Goal: Information Seeking & Learning: Learn about a topic

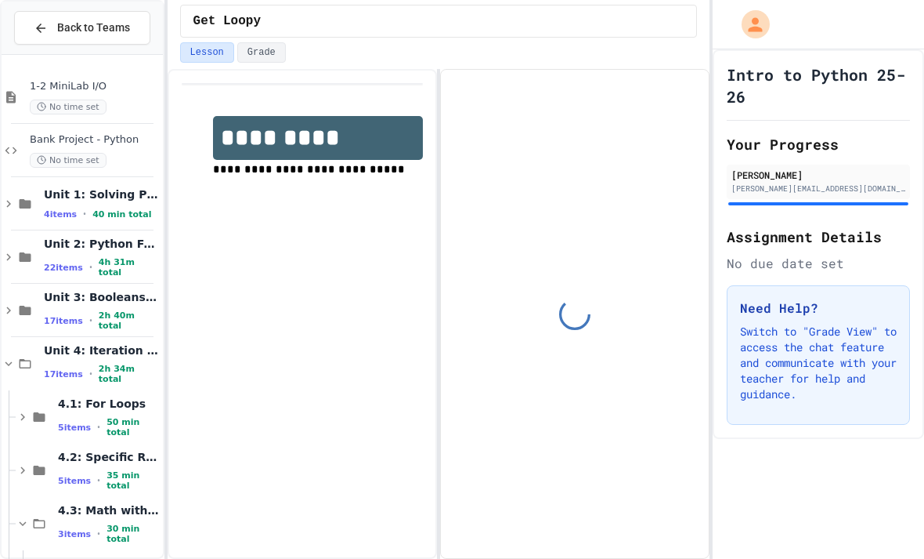
scroll to position [47, 0]
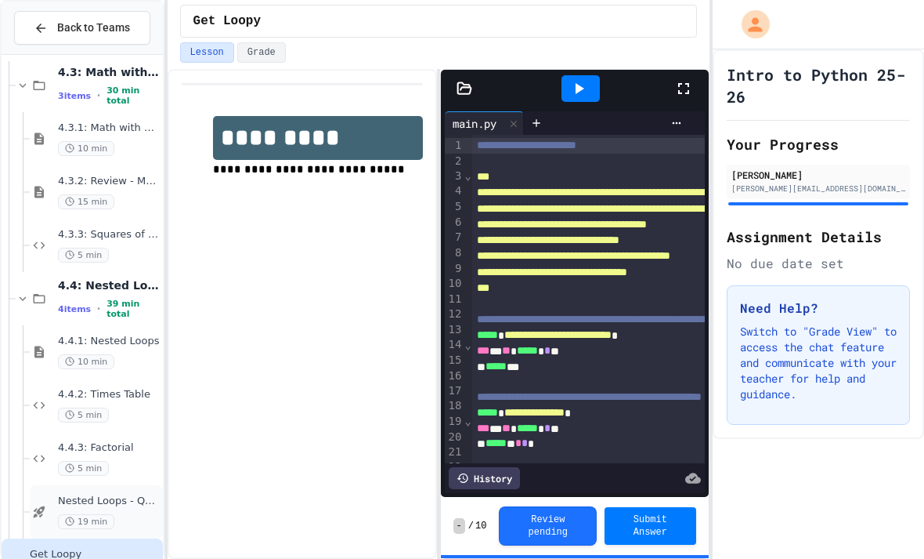
click at [34, 505] on icon at bounding box center [39, 512] width 19 height 14
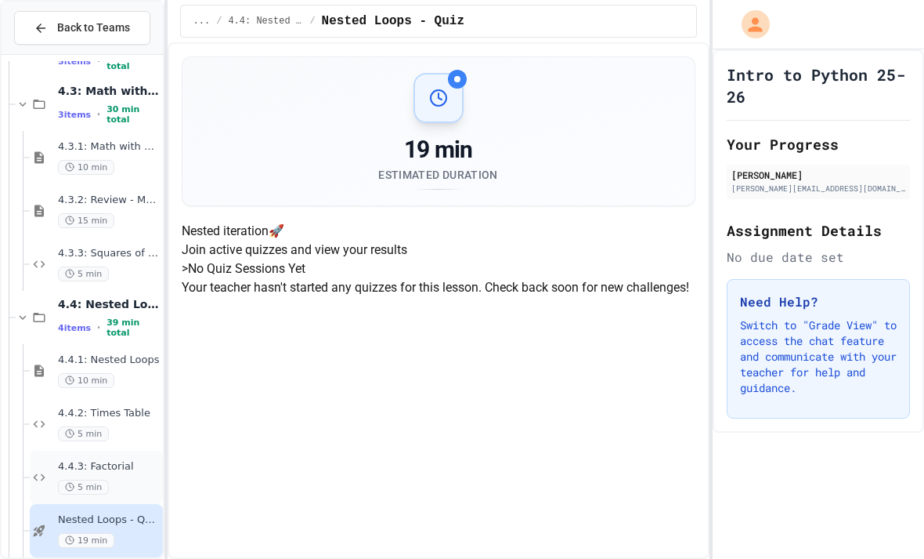
click at [32, 470] on icon at bounding box center [39, 477] width 19 height 14
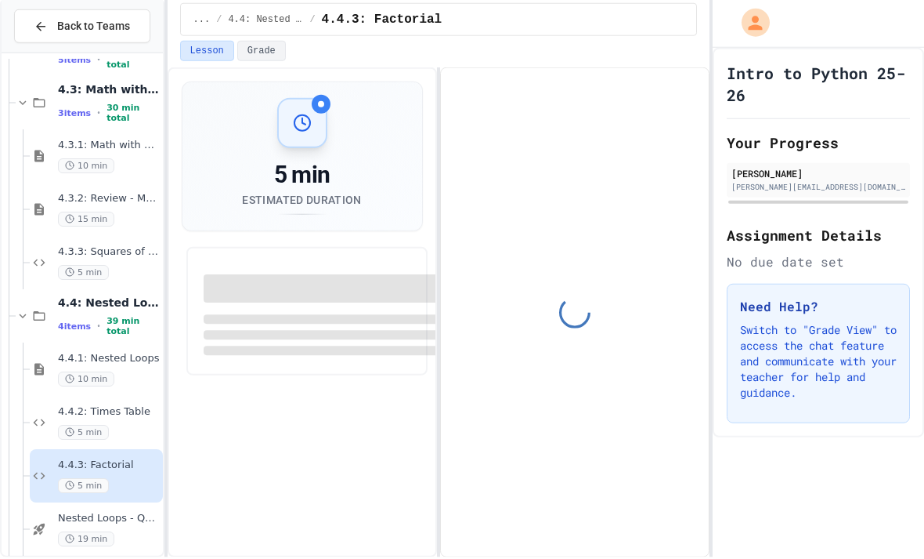
scroll to position [131, 0]
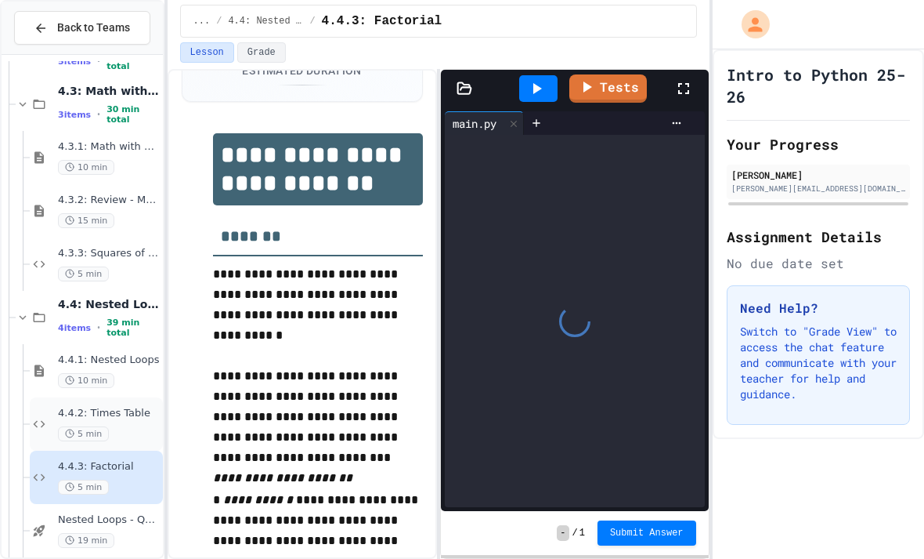
click at [45, 417] on icon at bounding box center [39, 424] width 19 height 14
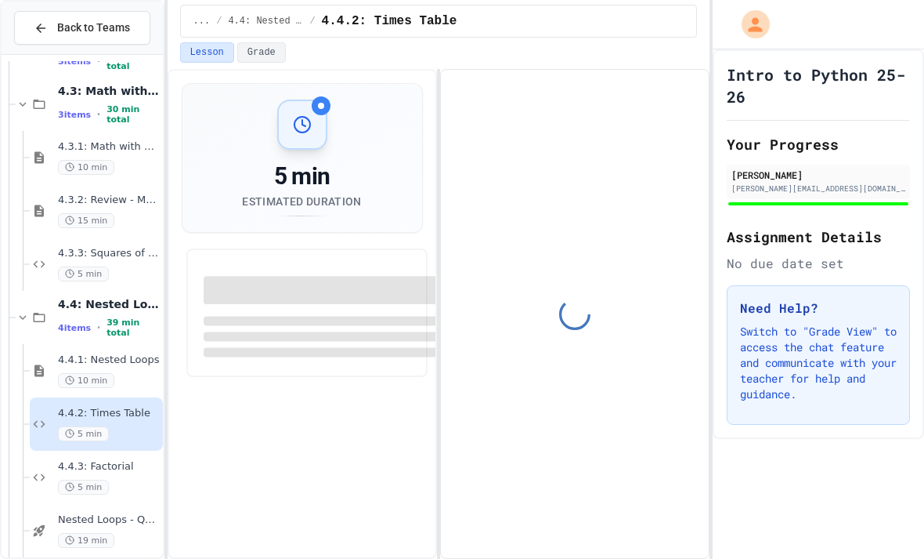
scroll to position [131, 0]
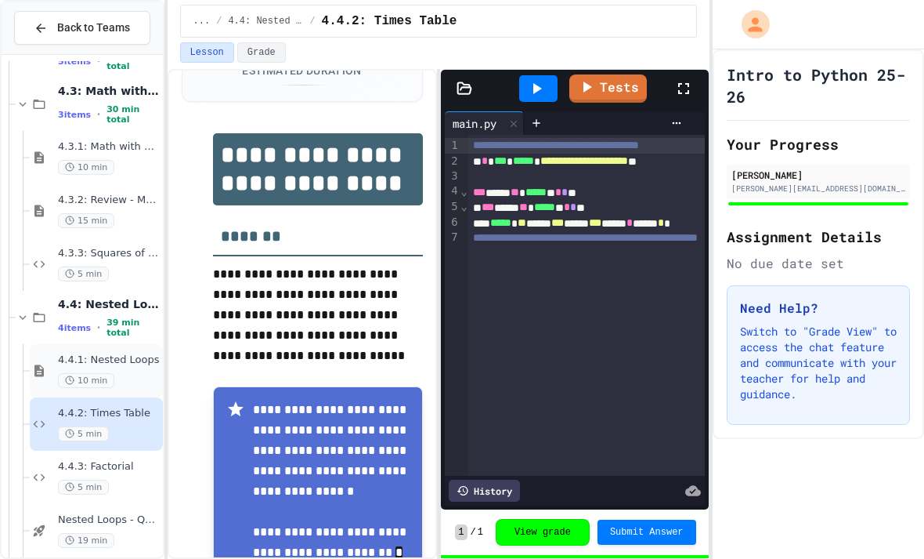
click at [45, 364] on icon at bounding box center [39, 371] width 19 height 14
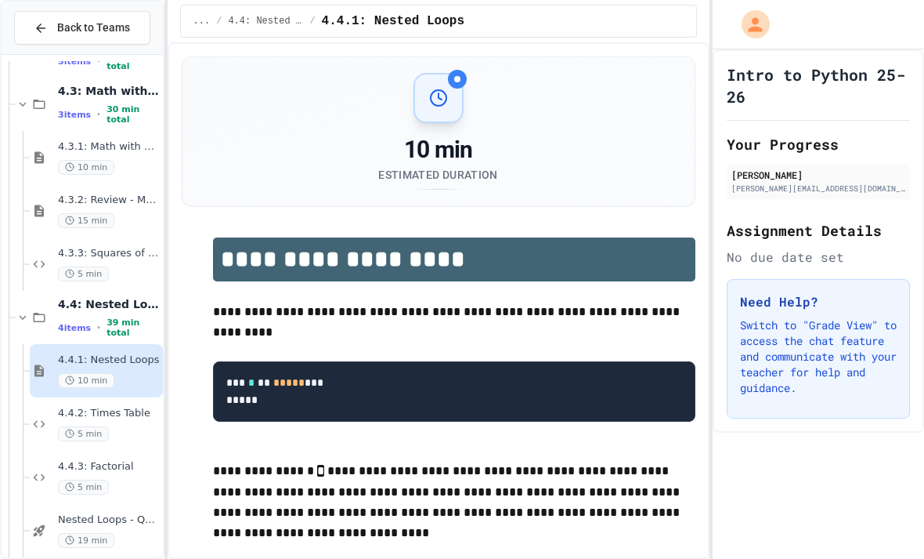
scroll to position [44, 0]
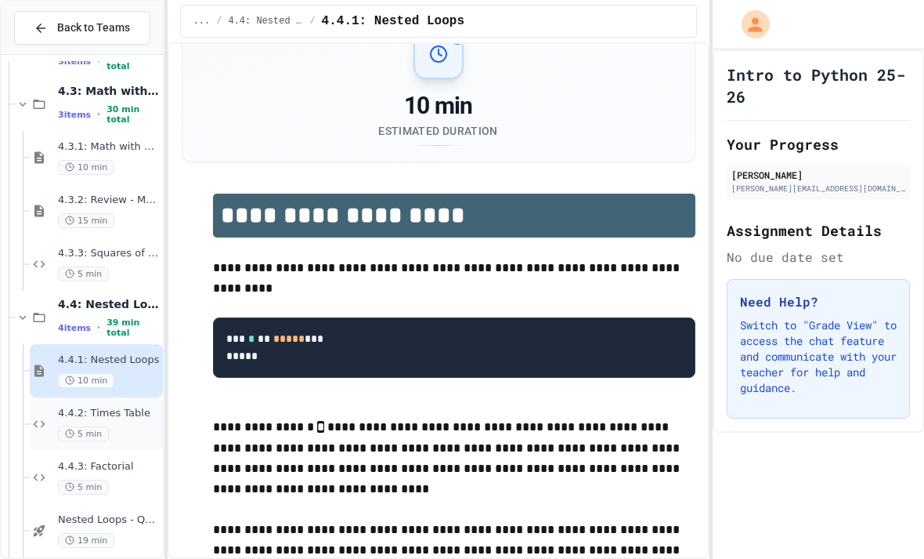
click at [47, 397] on div "4.4.2: Times Table 5 min" at bounding box center [96, 423] width 133 height 53
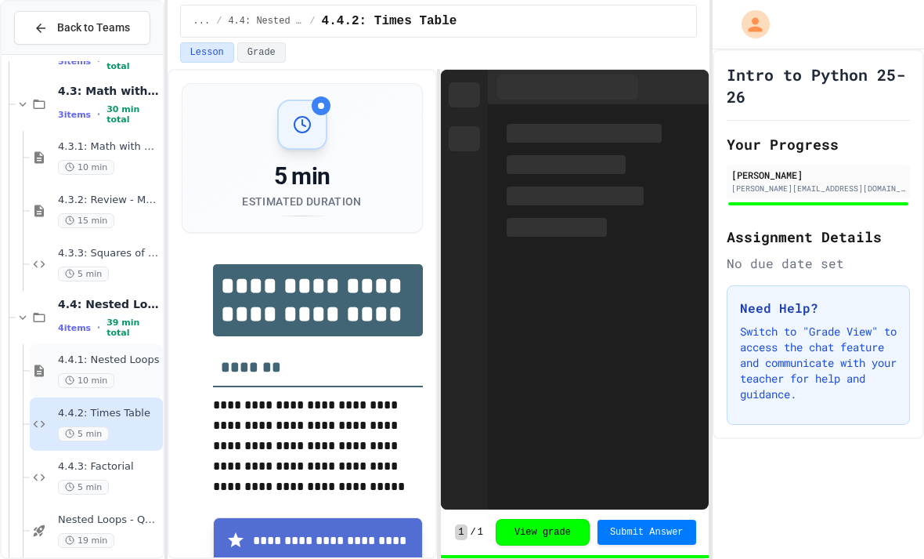
scroll to position [131, 0]
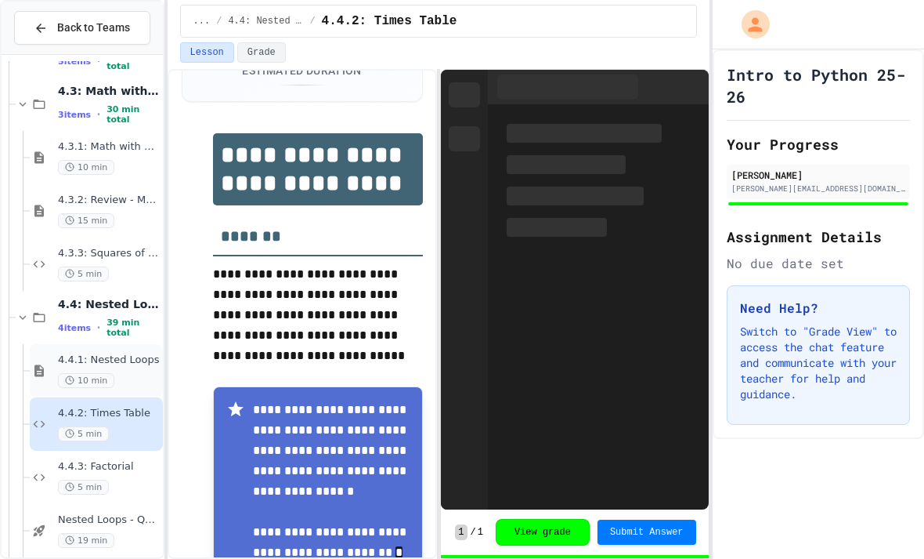
click at [52, 344] on div "4.4.1: Nested Loops 10 min" at bounding box center [96, 370] width 133 height 53
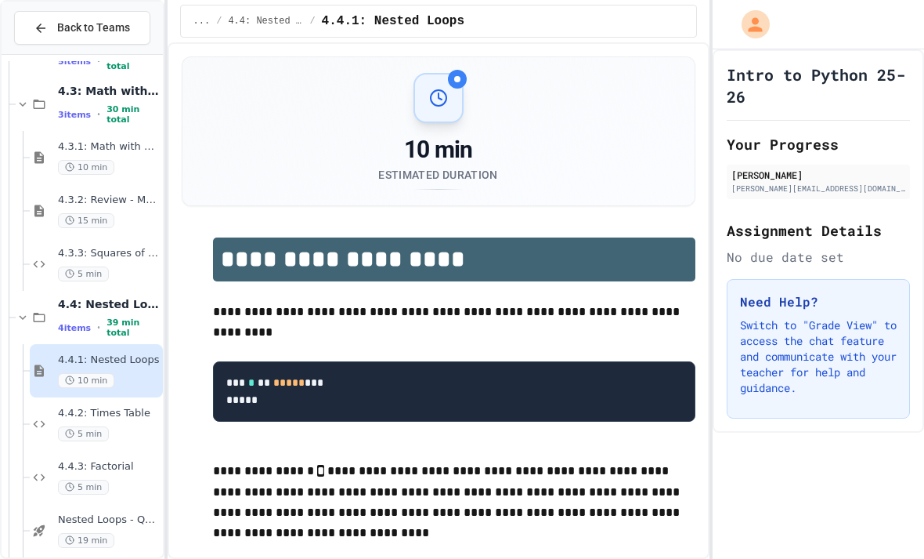
scroll to position [44, 0]
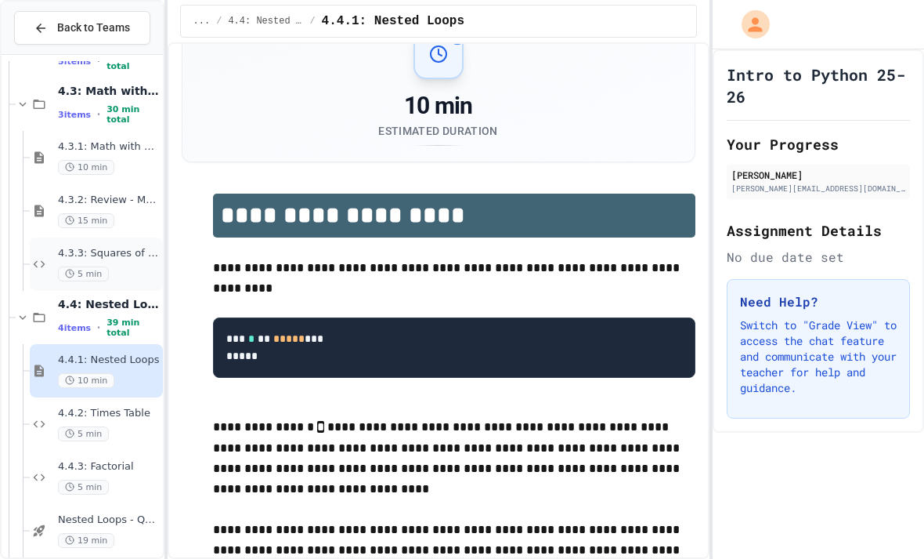
click at [49, 237] on div "4.3.3: Squares of Numbers 5 min" at bounding box center [96, 263] width 133 height 53
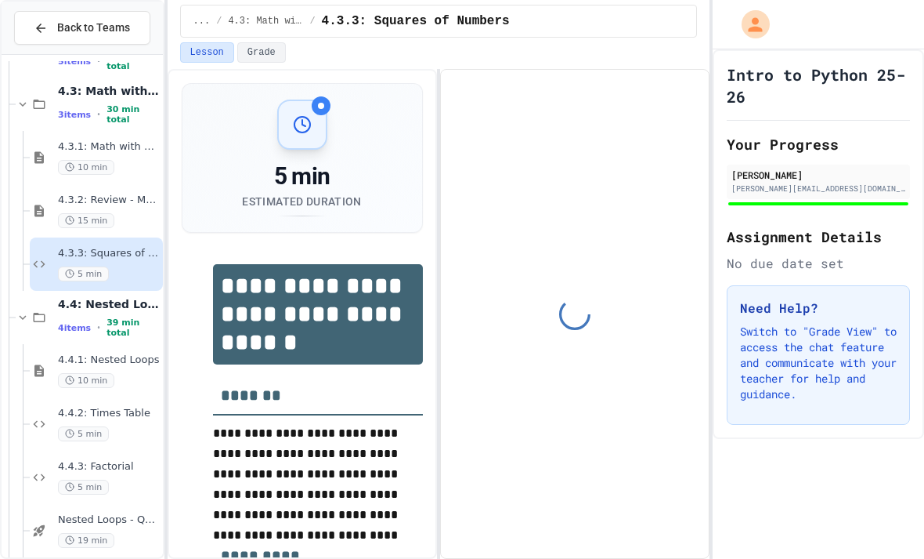
scroll to position [159, 0]
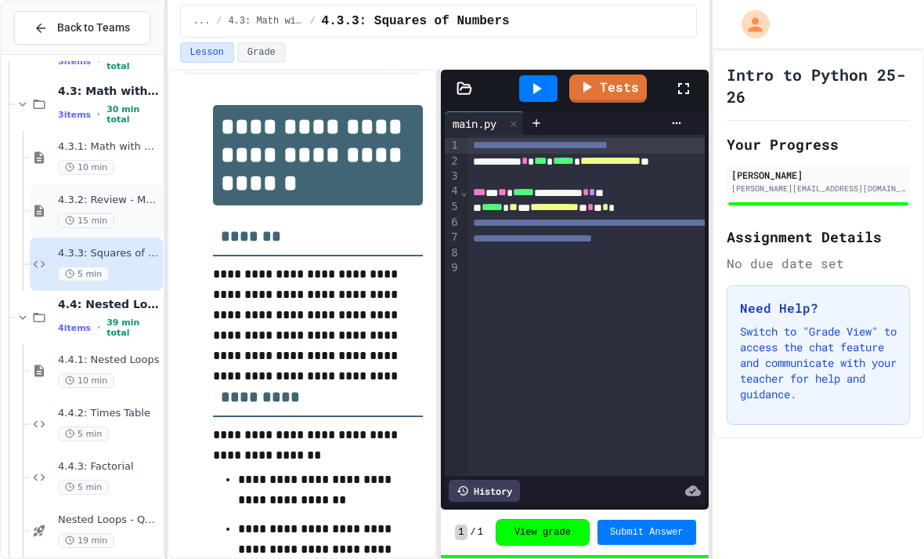
click at [36, 205] on icon at bounding box center [38, 211] width 9 height 12
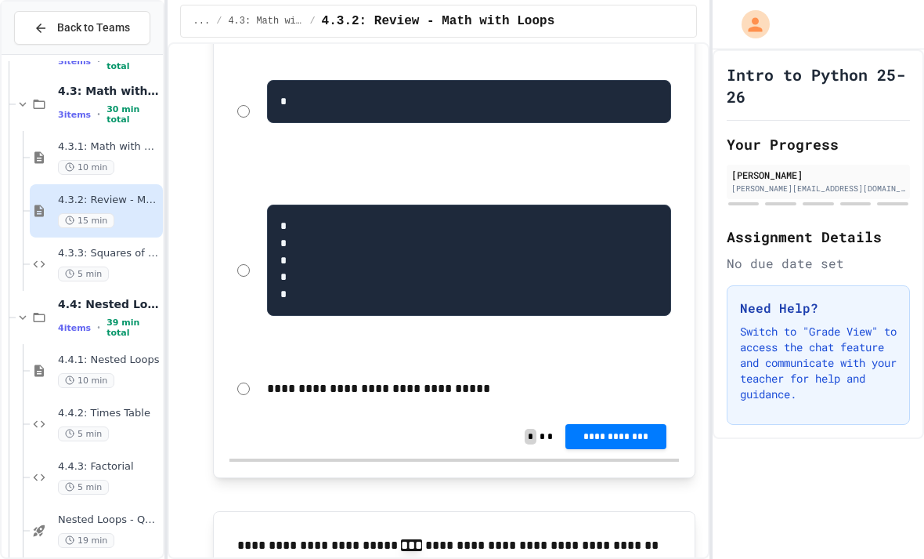
scroll to position [822, 0]
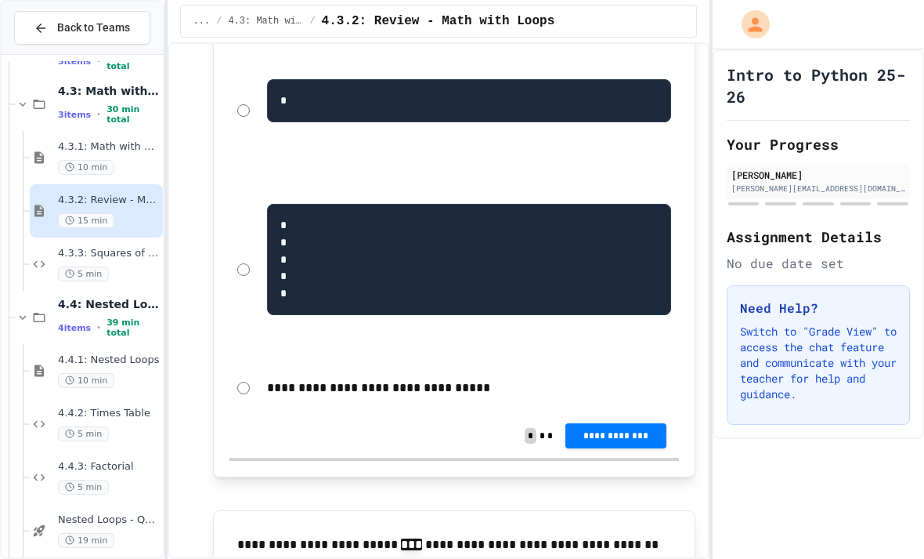
click at [246, 233] on div "* * * * *" at bounding box center [455, 269] width 450 height 185
click at [236, 230] on div "* * * * *" at bounding box center [455, 269] width 450 height 185
click at [631, 429] on span "**********" at bounding box center [615, 435] width 75 height 13
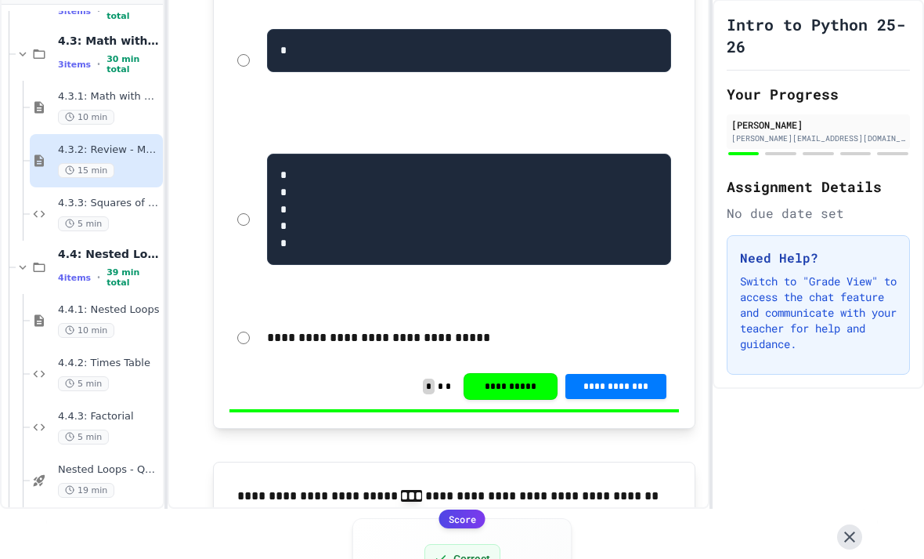
click at [861, 524] on button at bounding box center [850, 536] width 25 height 25
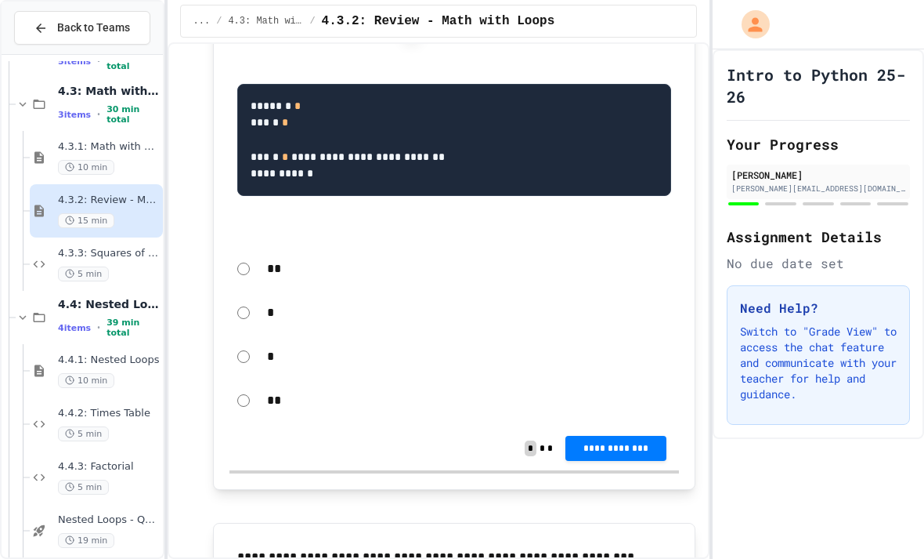
scroll to position [1301, 0]
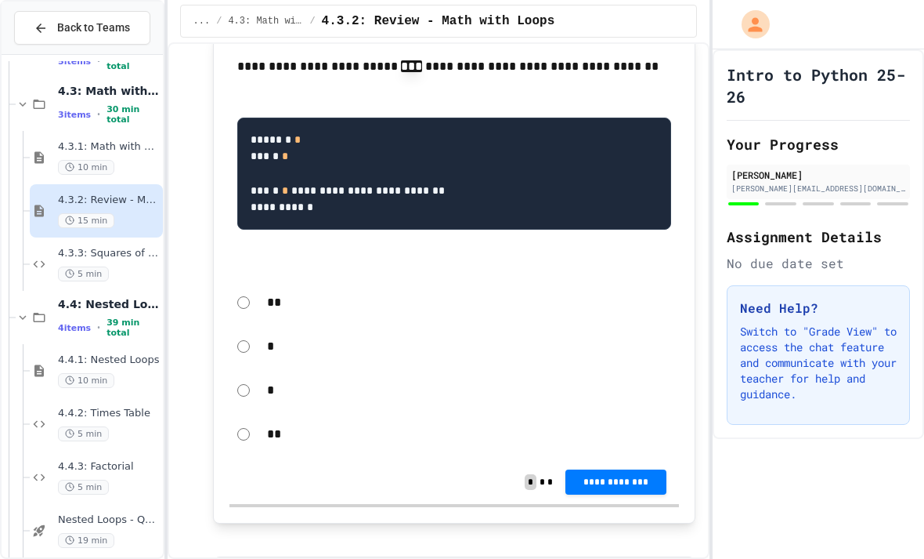
click at [630, 480] on span "**********" at bounding box center [615, 482] width 75 height 13
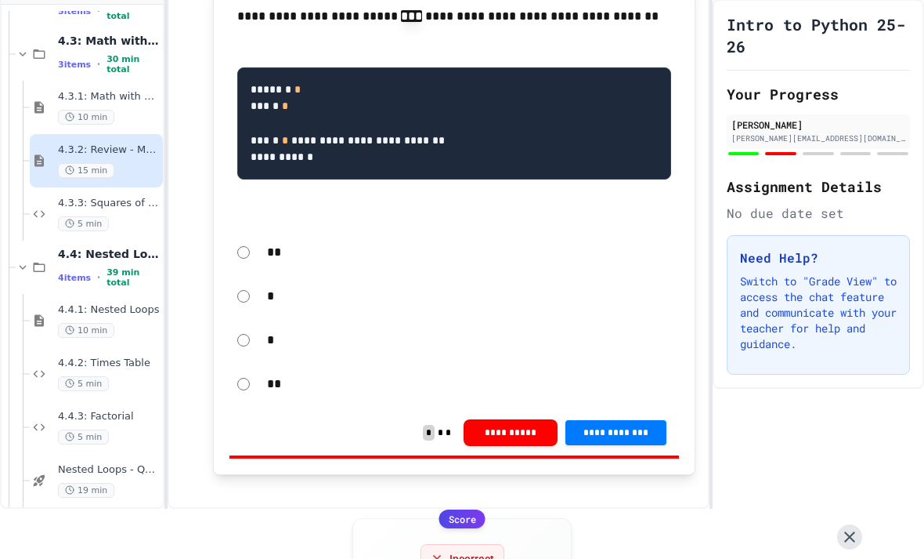
click at [861, 524] on button at bounding box center [850, 536] width 25 height 25
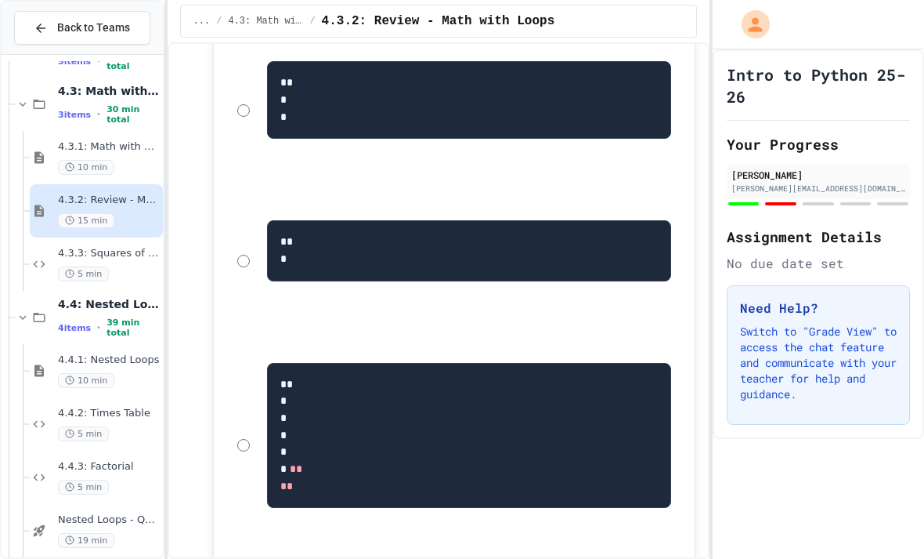
scroll to position [2009, 0]
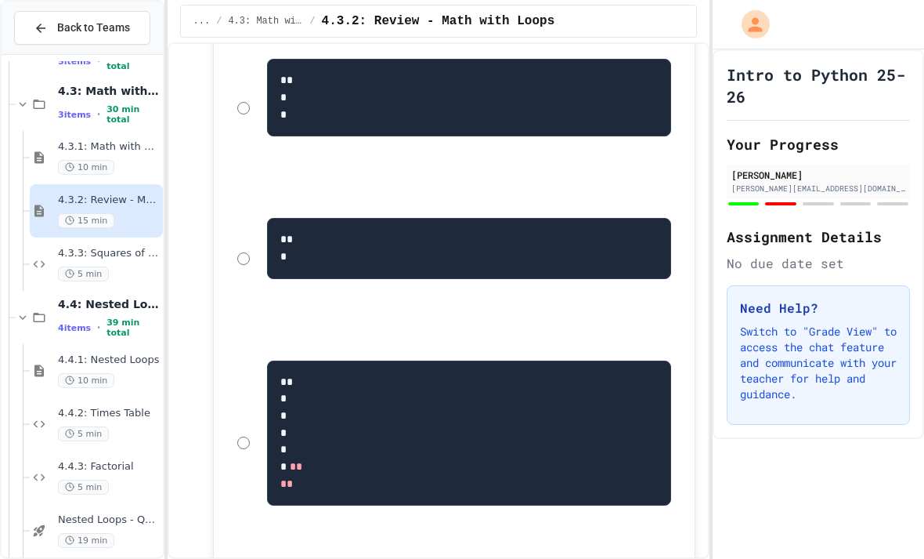
click at [233, 280] on div "** *" at bounding box center [455, 258] width 450 height 134
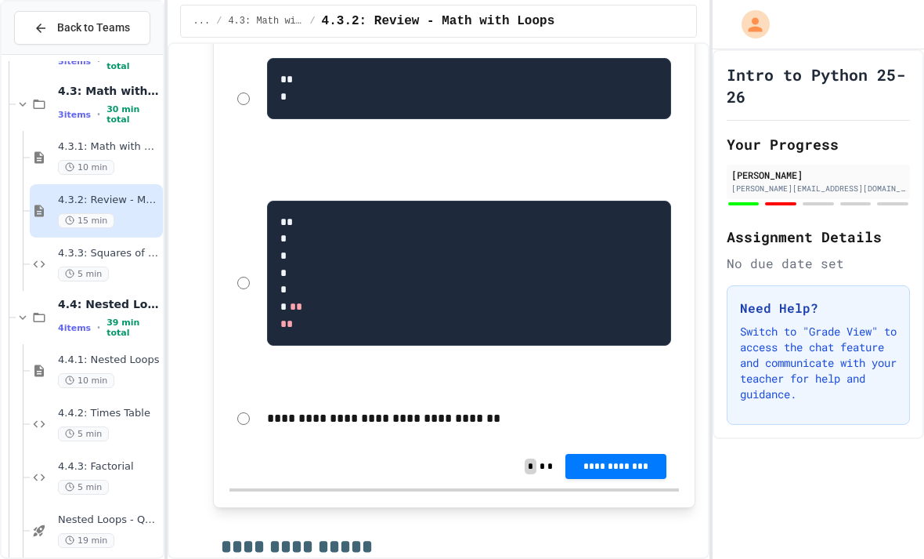
scroll to position [2175, 0]
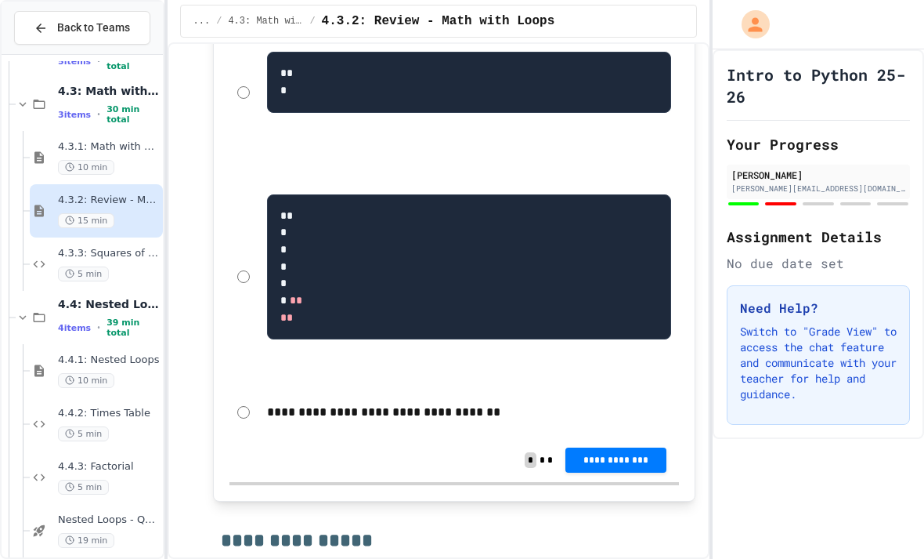
click at [628, 466] on span "**********" at bounding box center [615, 460] width 75 height 13
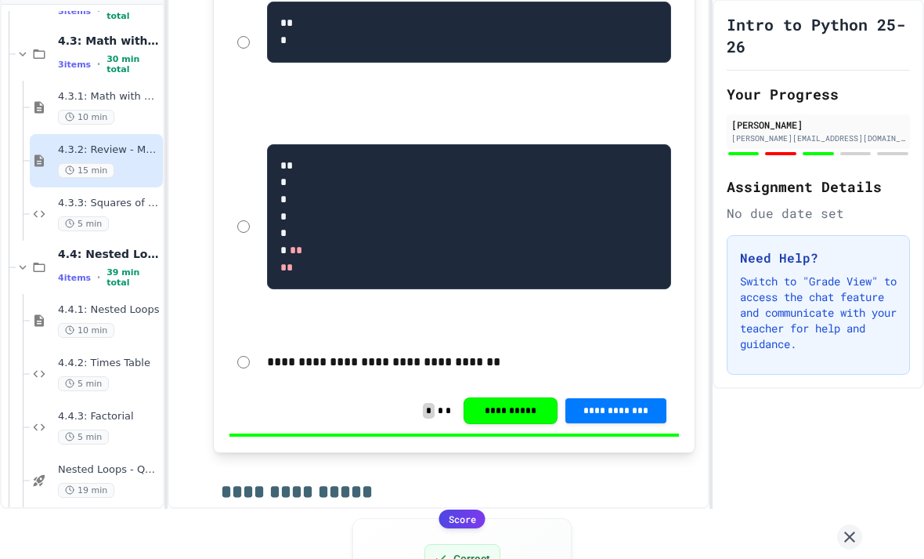
click at [856, 527] on icon at bounding box center [850, 536] width 19 height 19
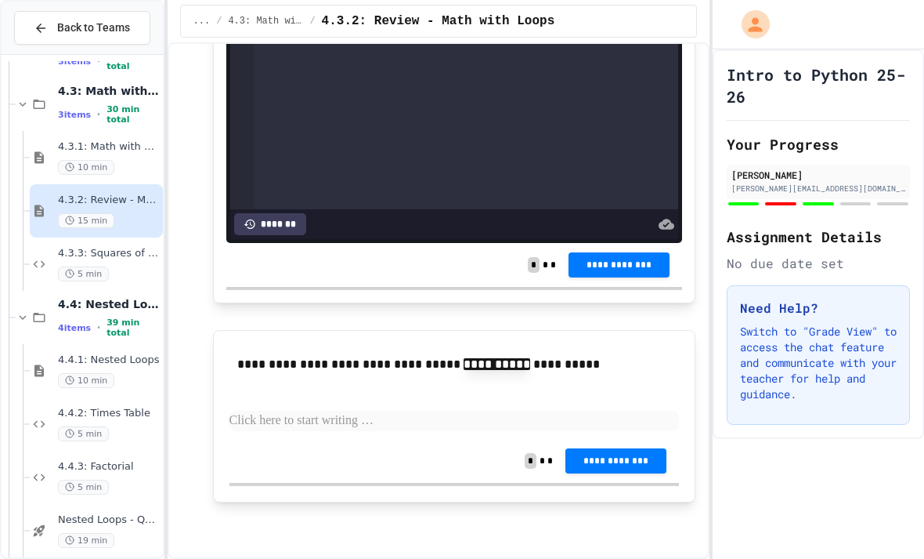
scroll to position [3530, 0]
